Goal: Transaction & Acquisition: Purchase product/service

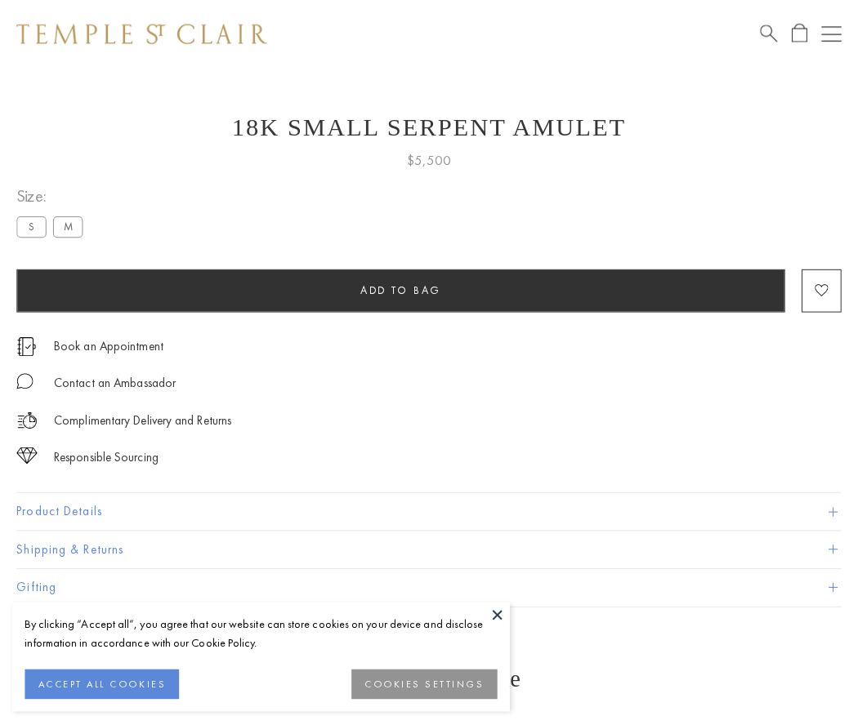
scroll to position [21, 0]
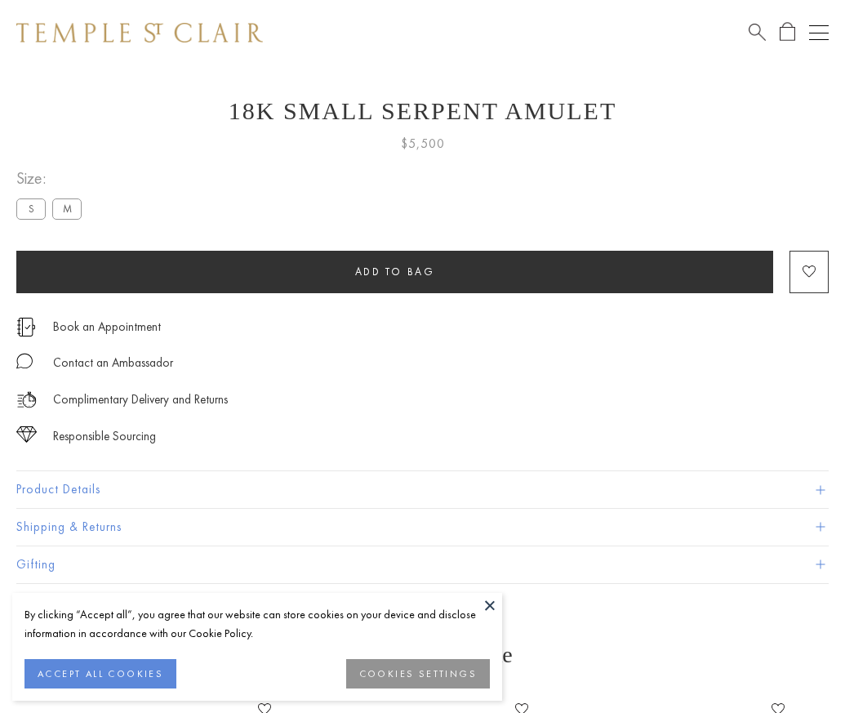
click at [394, 271] on span "Add to bag" at bounding box center [395, 272] width 80 height 14
